Goal: Find specific page/section: Find specific page/section

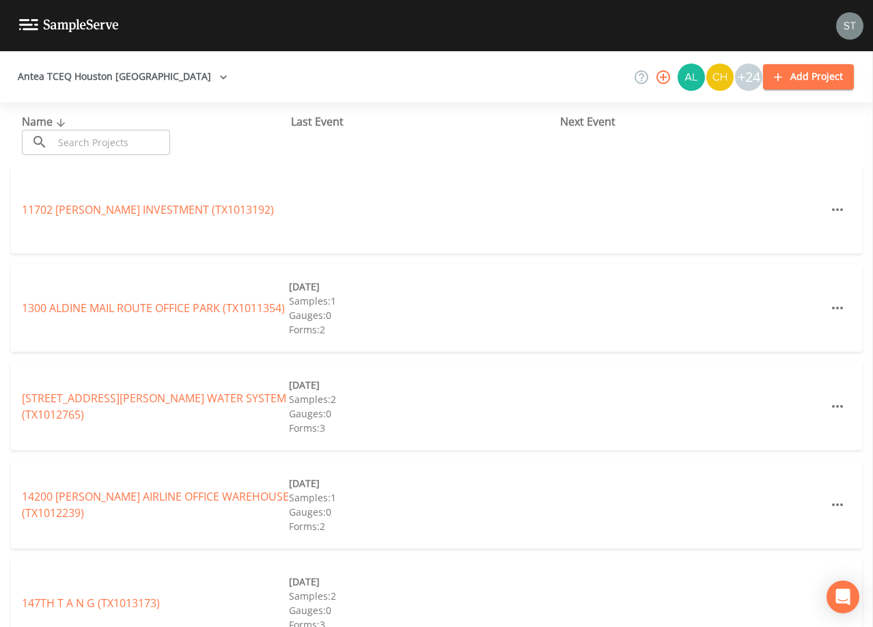
drag, startPoint x: 130, startPoint y: 133, endPoint x: 127, endPoint y: 118, distance: 15.3
click at [128, 130] on input "text" at bounding box center [111, 142] width 117 height 25
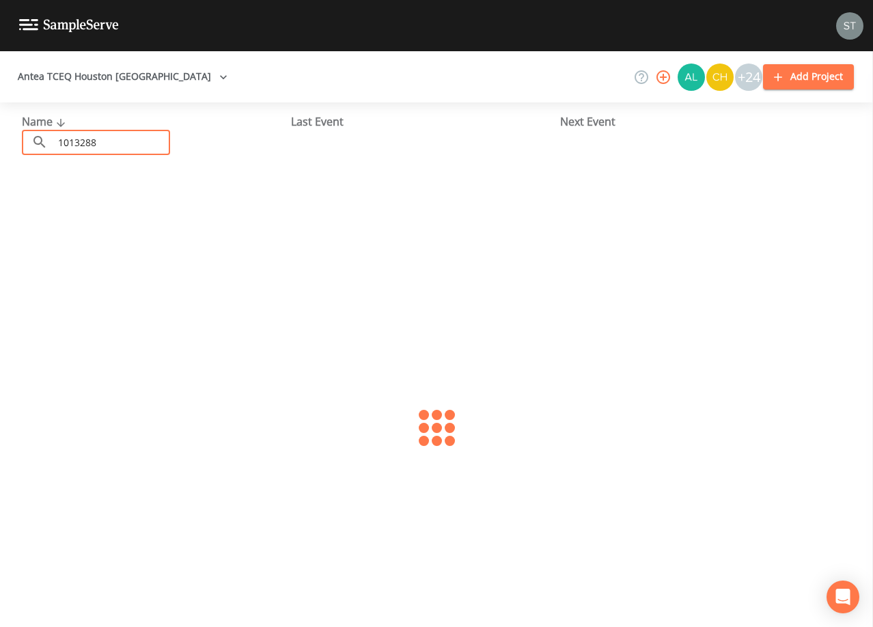
type input "1013288"
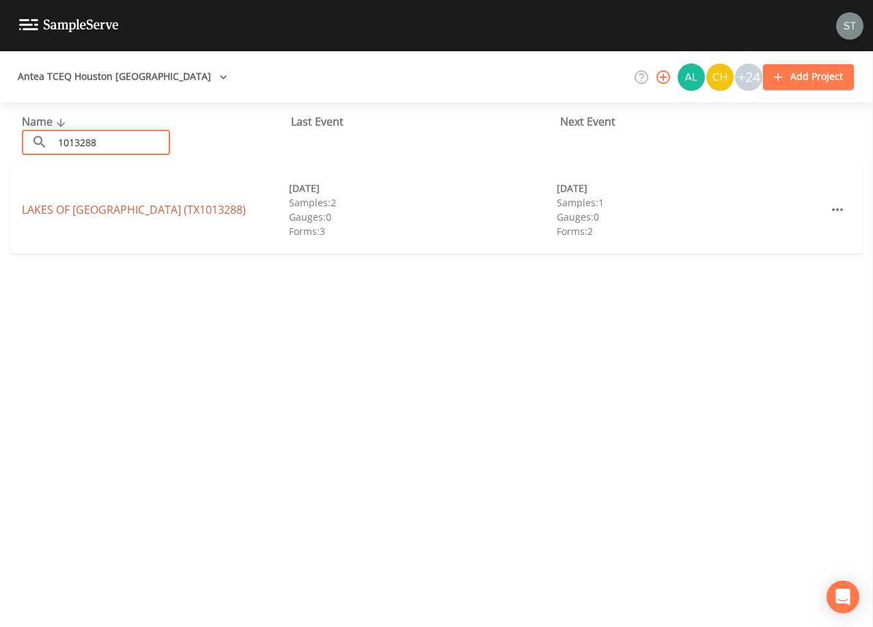
click at [163, 210] on link "[GEOGRAPHIC_DATA] (TX1013288)" at bounding box center [134, 209] width 224 height 15
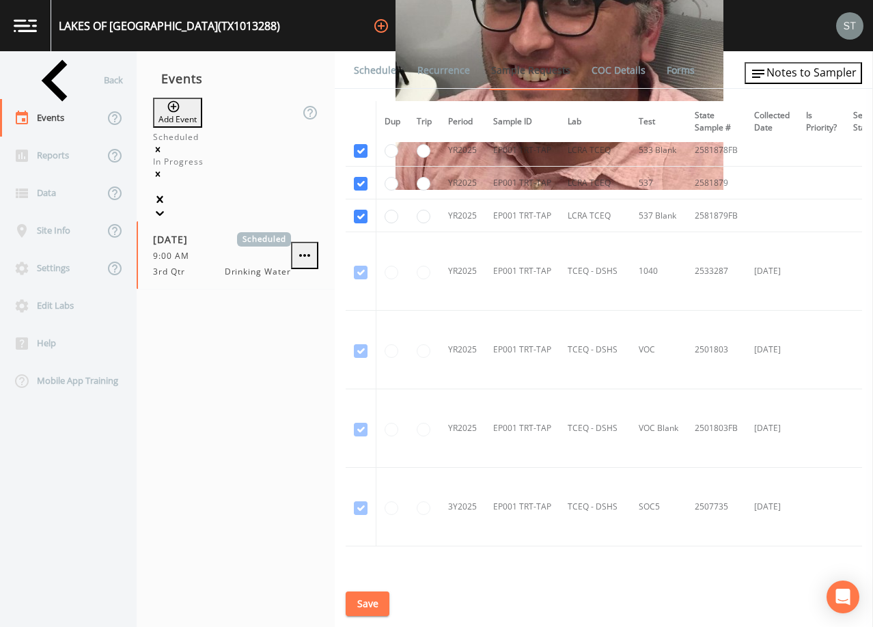
scroll to position [1149, 0]
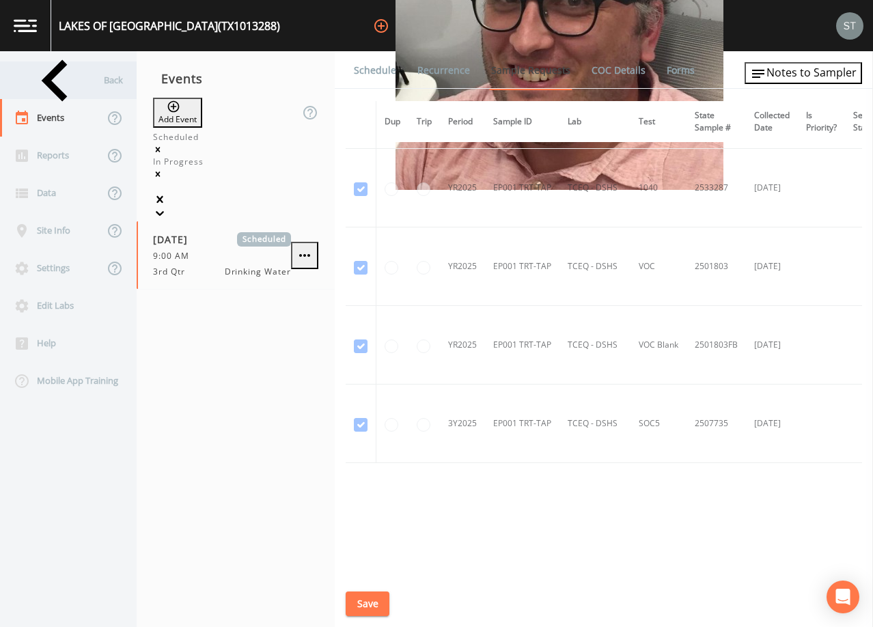
click at [43, 81] on div "Back" at bounding box center [61, 80] width 123 height 38
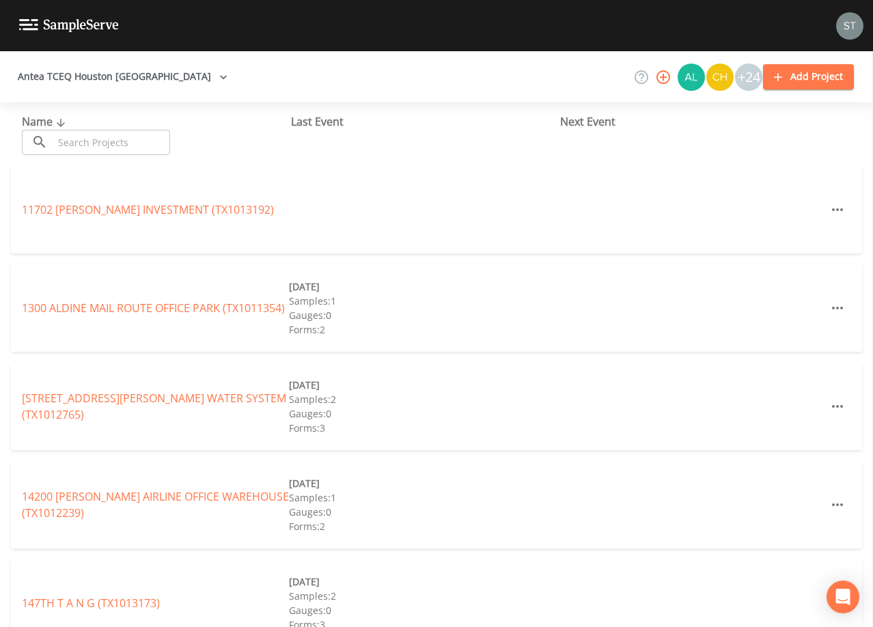
click at [100, 145] on input "text" at bounding box center [111, 142] width 117 height 25
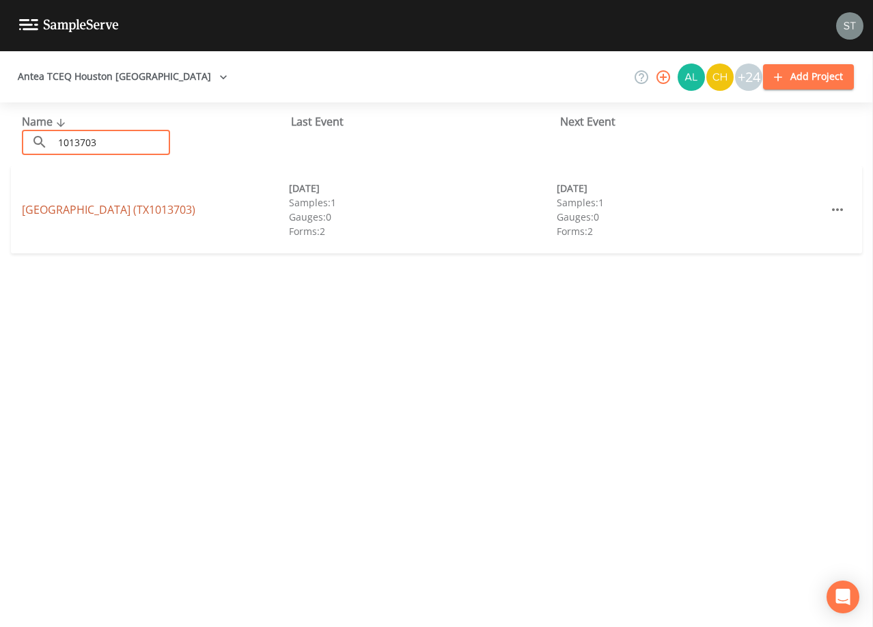
type input "1013703"
click at [195, 213] on link "[GEOGRAPHIC_DATA] (TX1013703)" at bounding box center [108, 209] width 173 height 15
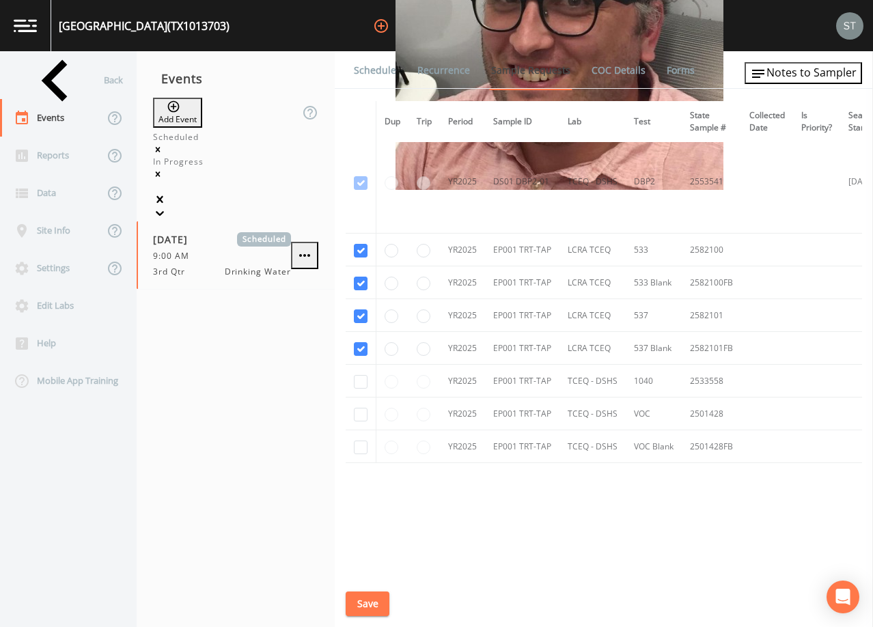
scroll to position [330, 0]
click at [49, 75] on div "Back" at bounding box center [61, 80] width 123 height 38
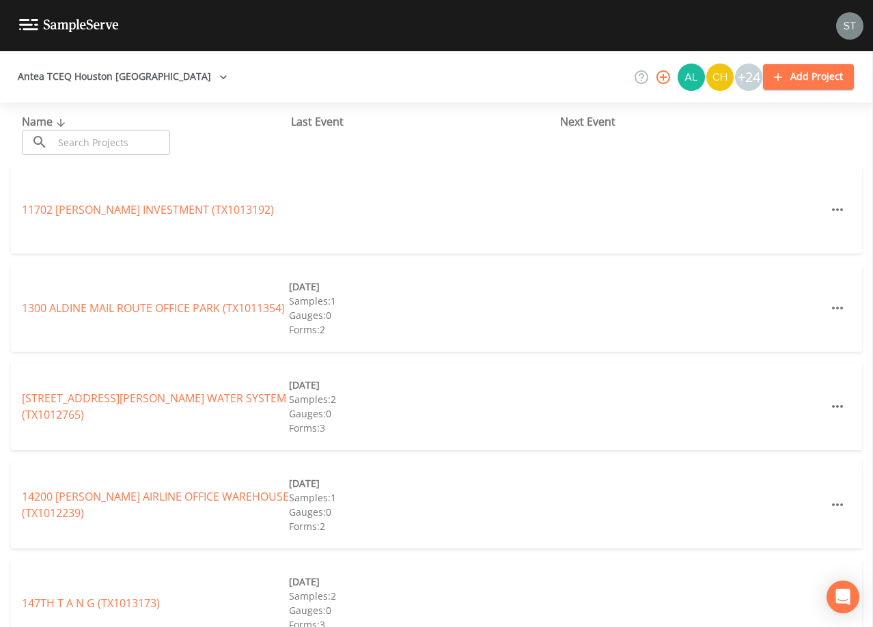
click at [102, 139] on input "text" at bounding box center [111, 142] width 117 height 25
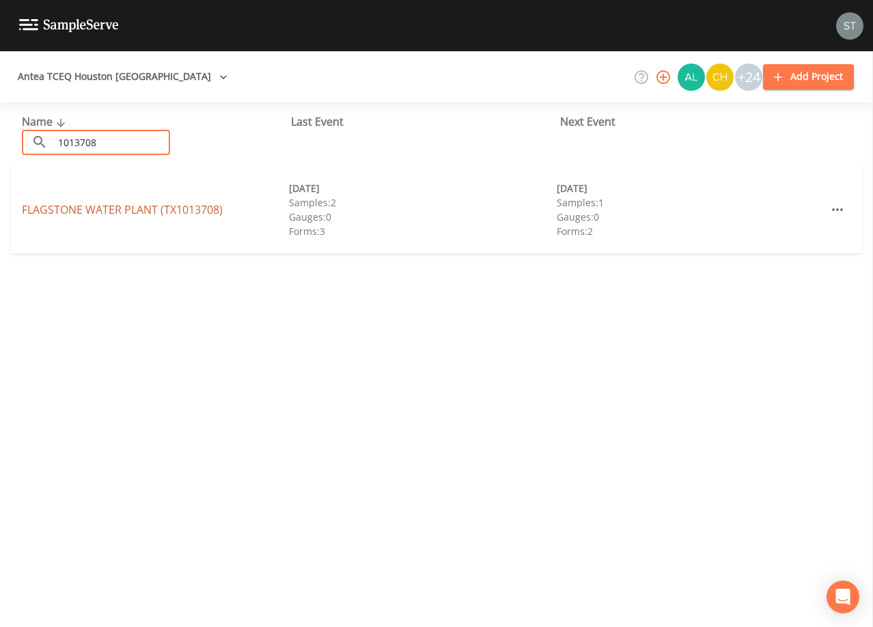
type input "1013708"
click at [139, 210] on link "FLAGSTONE WATER PLANT (TX1013708)" at bounding box center [122, 209] width 201 height 15
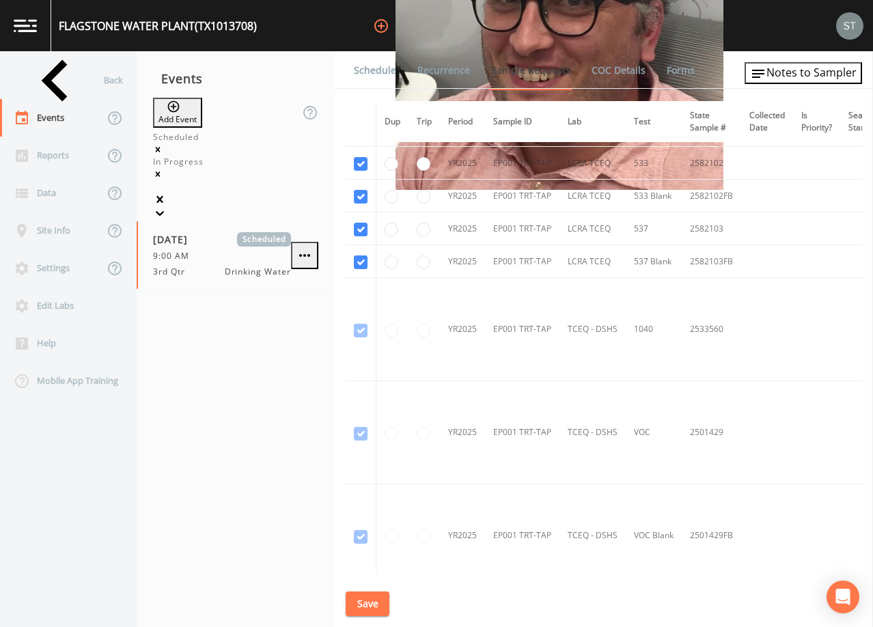
scroll to position [404, 0]
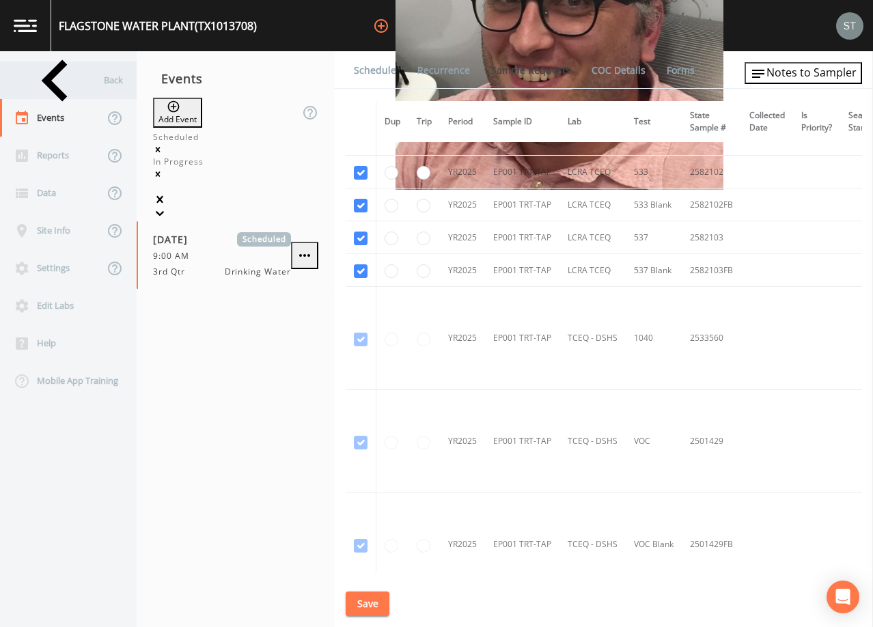
click at [52, 79] on div "Back" at bounding box center [61, 80] width 123 height 38
